Goal: Browse casually

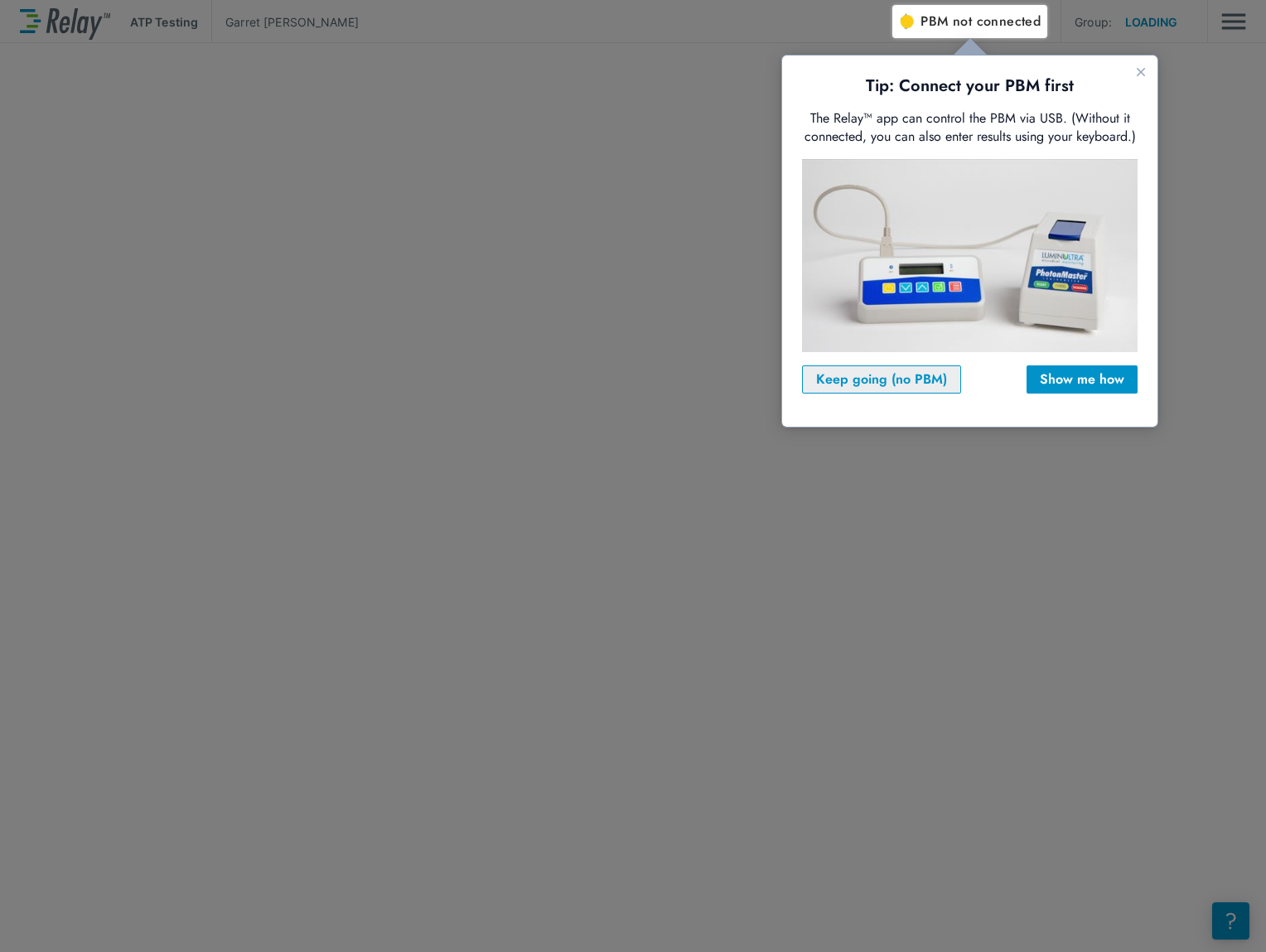
click at [853, 386] on div "Keep going (no PBM)" at bounding box center [881, 380] width 131 height 20
